Goal: Information Seeking & Learning: Learn about a topic

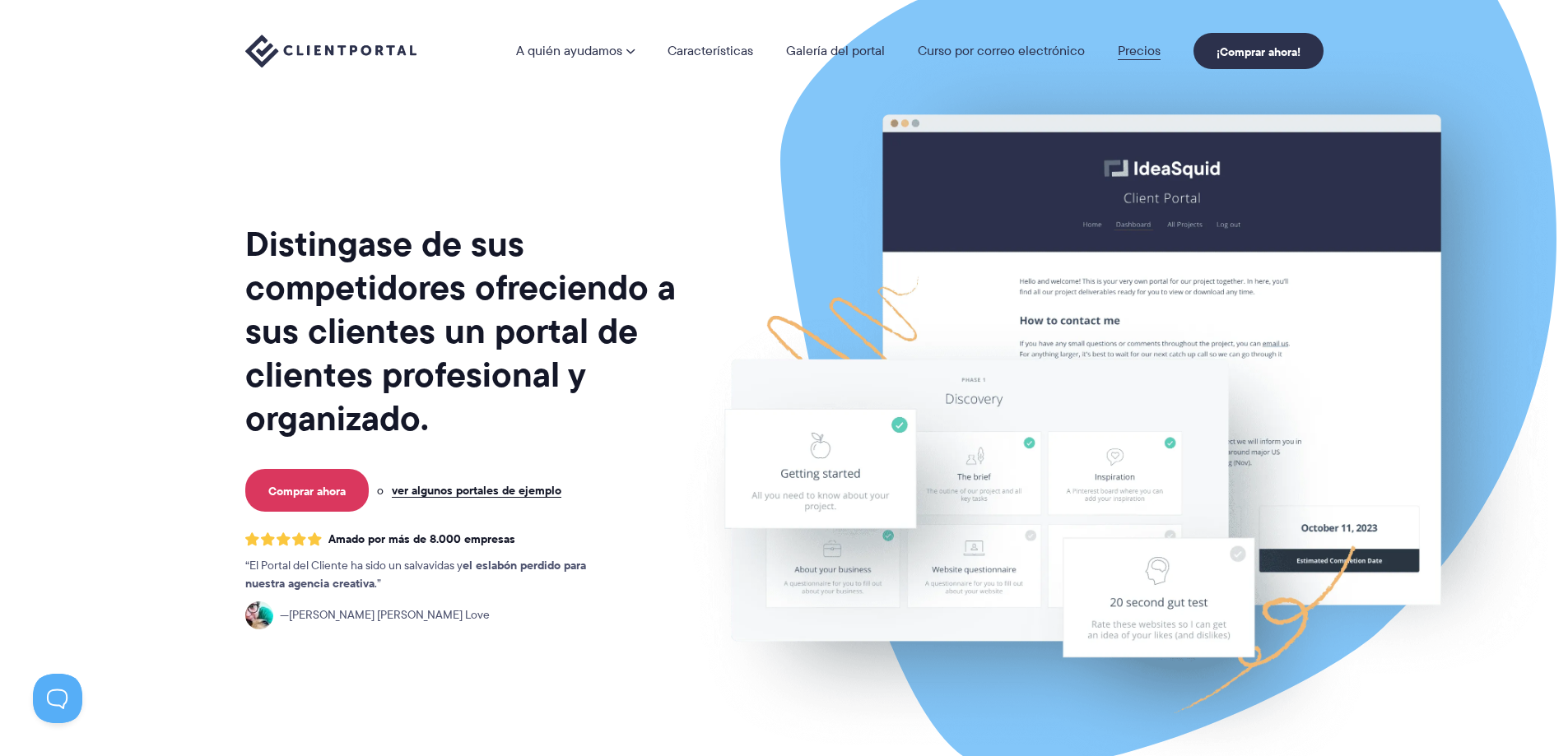
click at [1130, 51] on font "Precios" at bounding box center [1140, 50] width 43 height 19
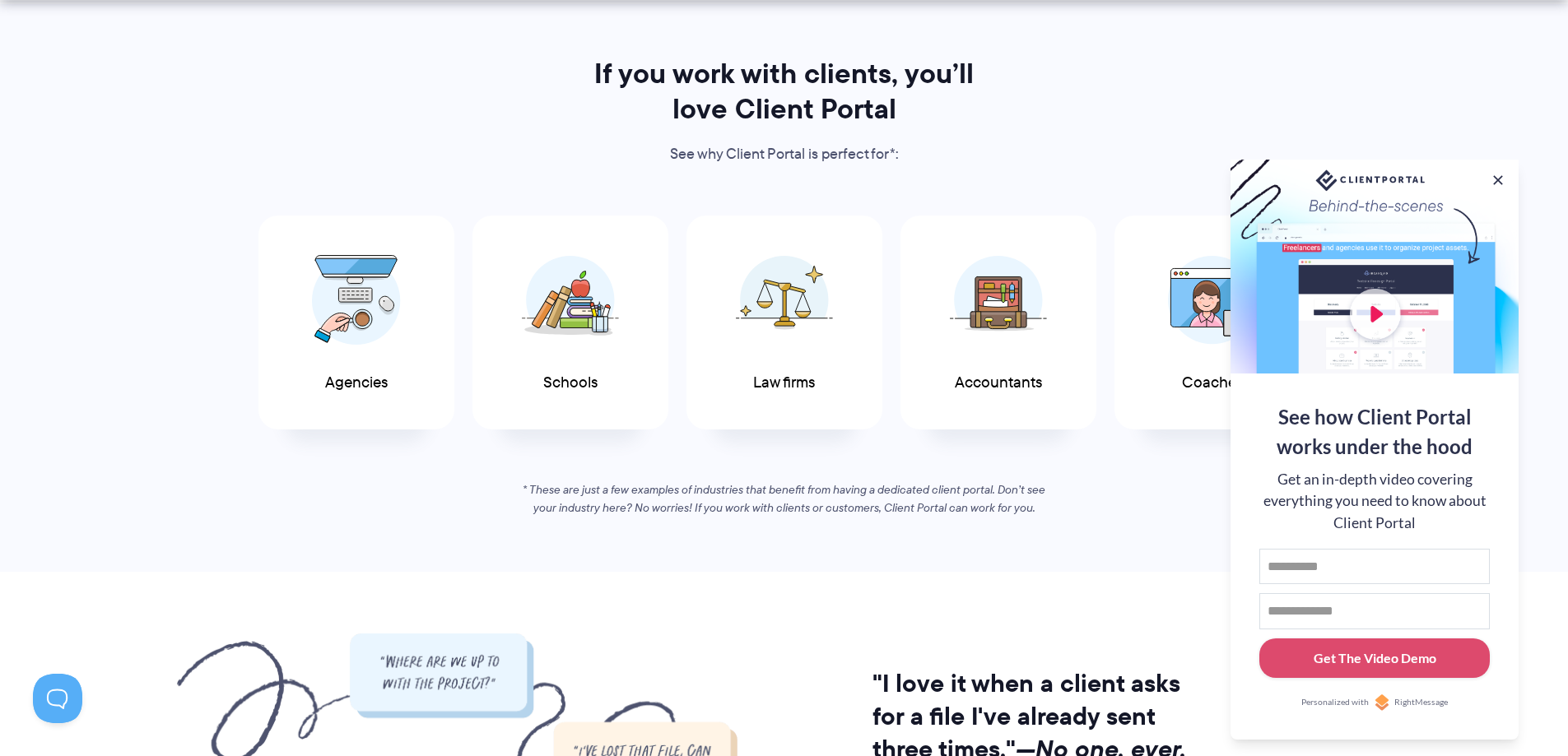
scroll to position [823, 0]
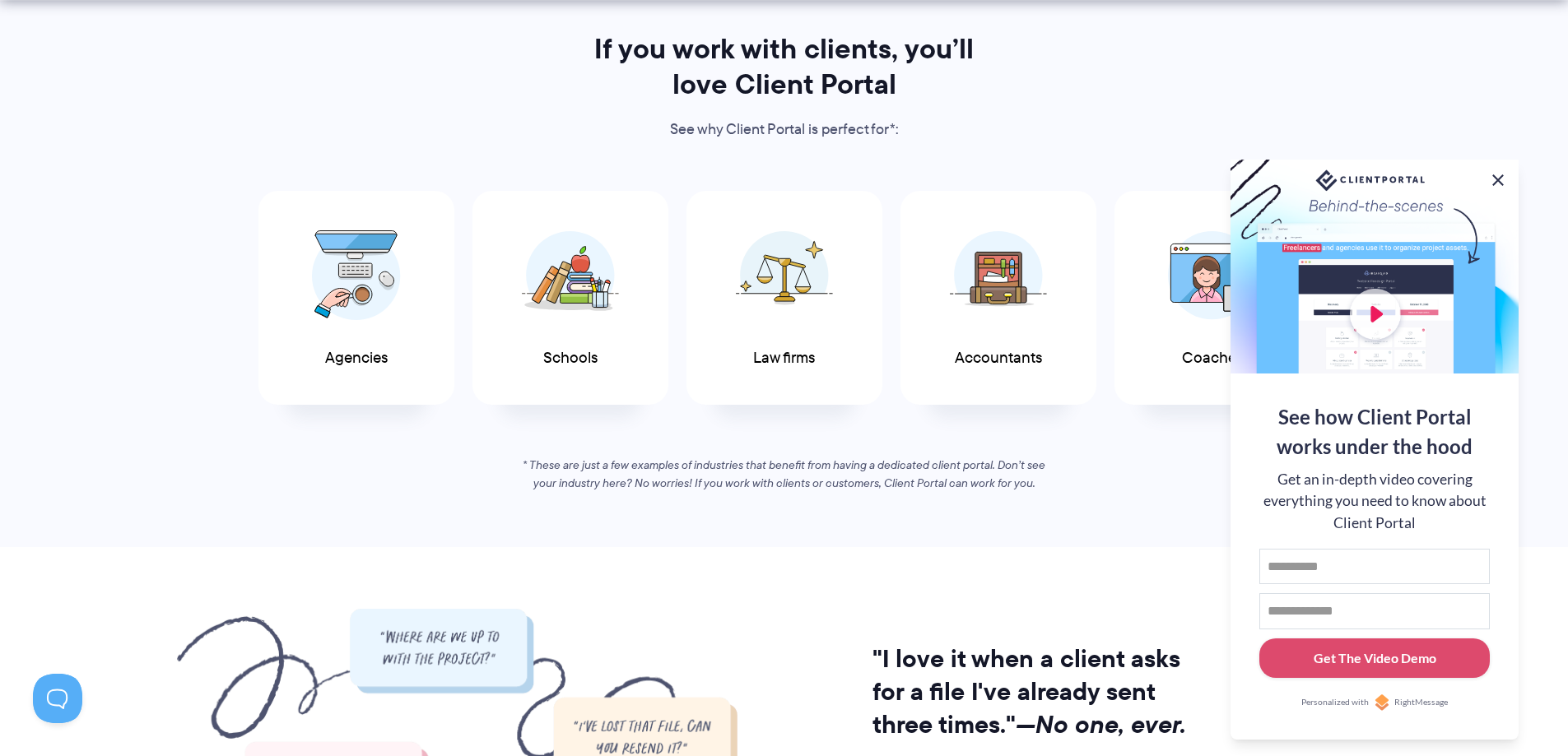
click at [1498, 172] on button at bounding box center [1498, 180] width 20 height 20
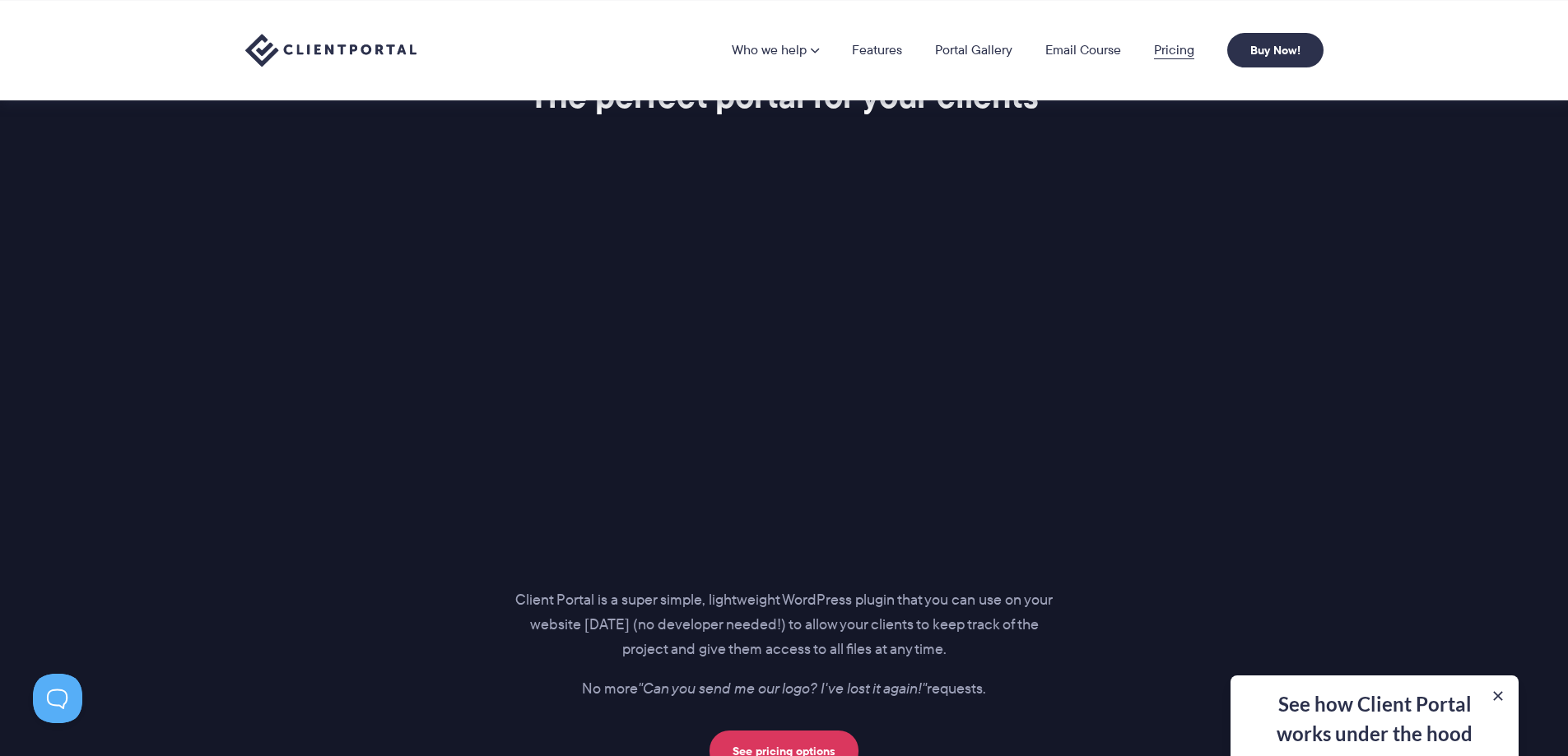
scroll to position [1727, 0]
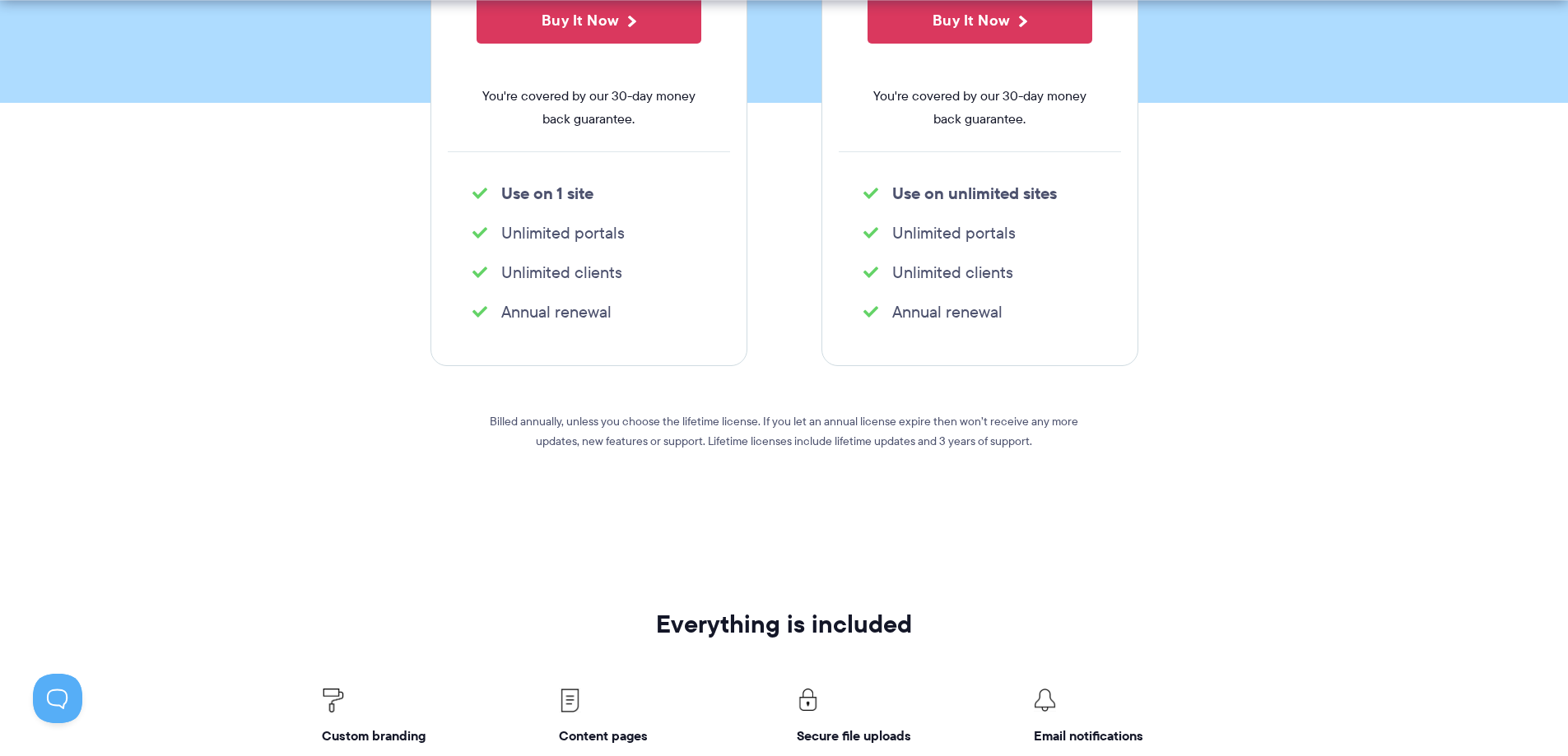
scroll to position [576, 0]
